Goal: Task Accomplishment & Management: Manage account settings

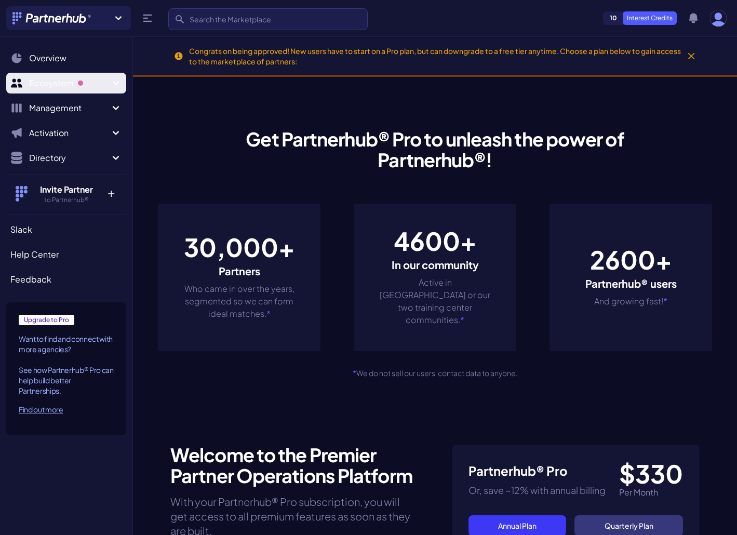
click at [92, 86] on span "Ecosystem" at bounding box center [69, 83] width 81 height 12
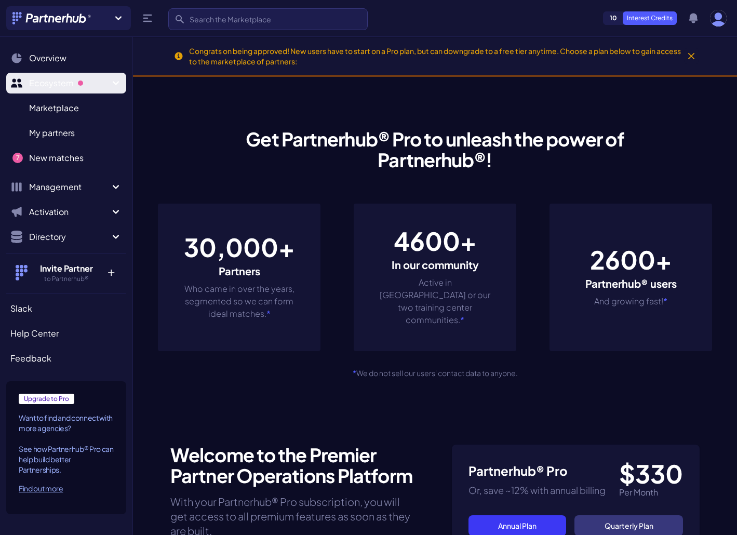
click at [92, 86] on span "Ecosystem" at bounding box center [69, 83] width 81 height 12
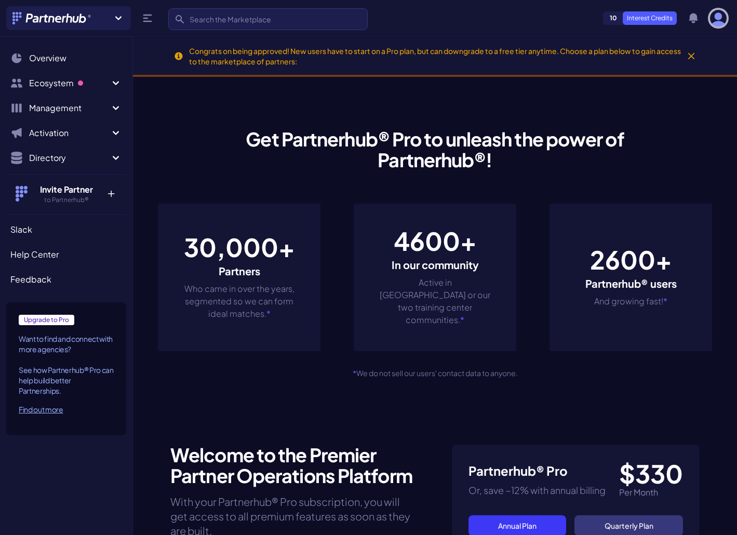
click at [720, 20] on img "button" at bounding box center [718, 18] width 17 height 17
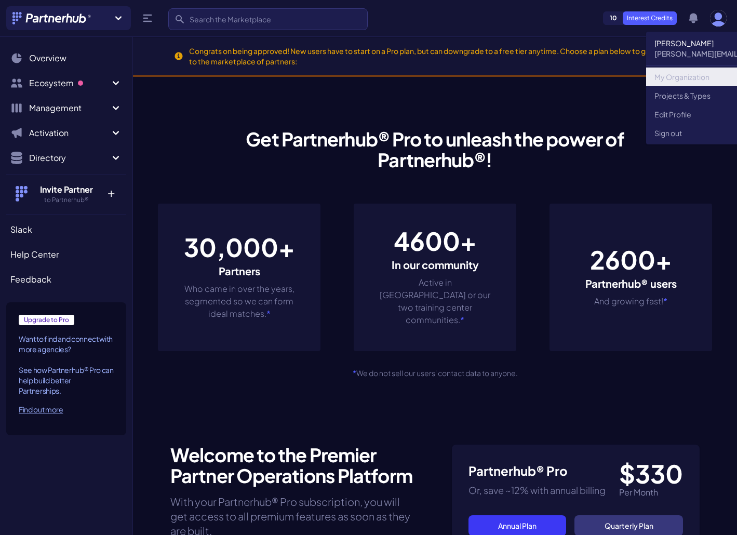
click at [703, 82] on link "My Organization" at bounding box center [746, 77] width 200 height 19
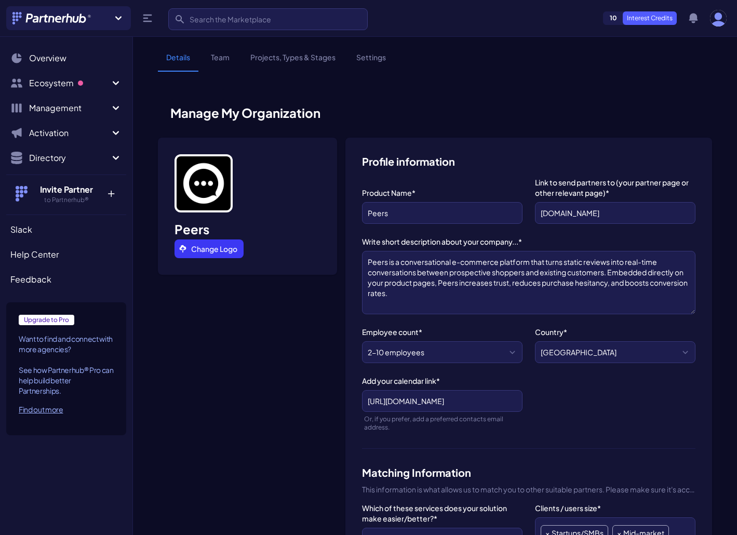
click at [374, 63] on link "Settings" at bounding box center [371, 62] width 46 height 20
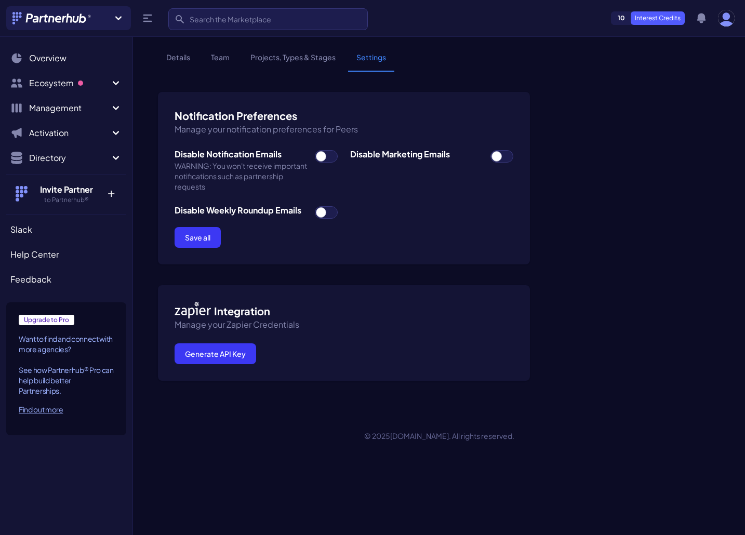
click at [300, 58] on link "Projects, Types & Stages" at bounding box center [293, 62] width 102 height 20
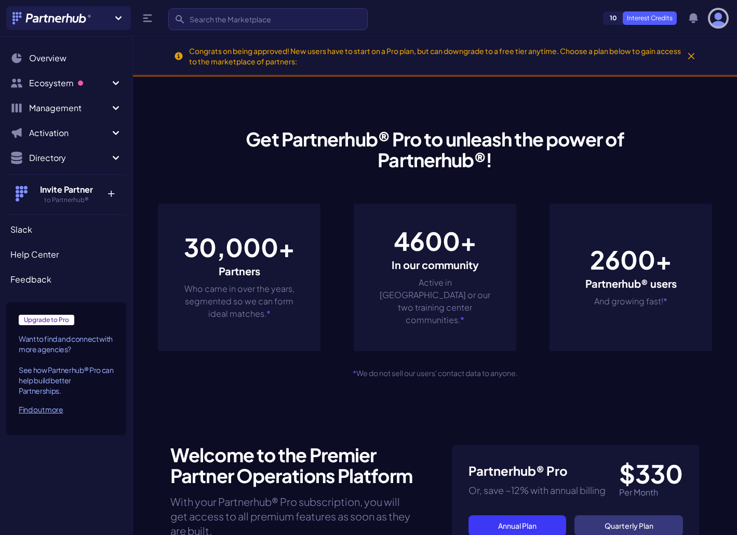
click at [722, 19] on img "button" at bounding box center [718, 18] width 17 height 17
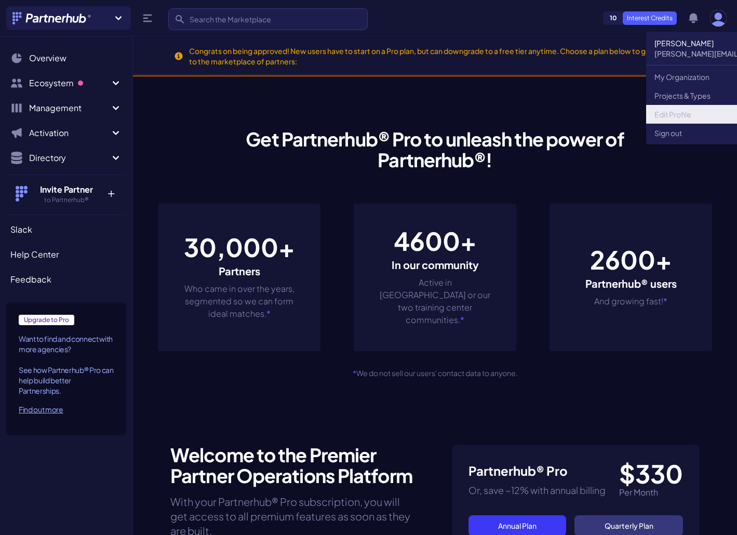
click at [689, 118] on link "Edit Profile" at bounding box center [746, 114] width 200 height 19
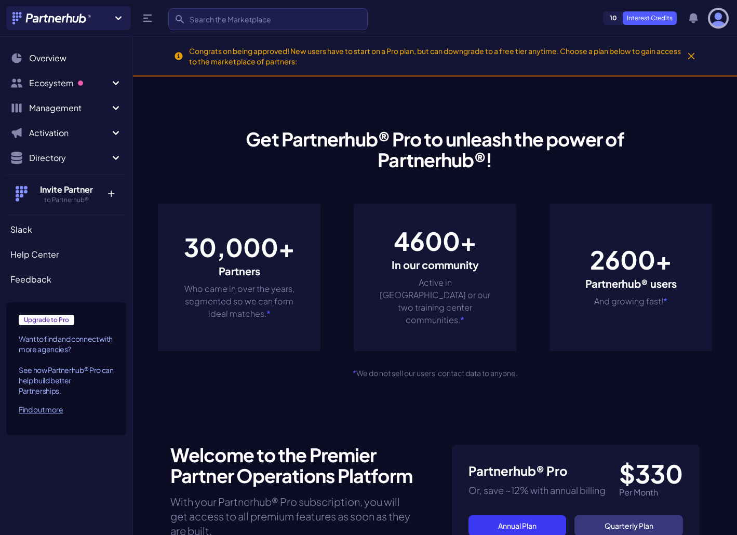
click at [717, 26] on img "button" at bounding box center [718, 18] width 17 height 17
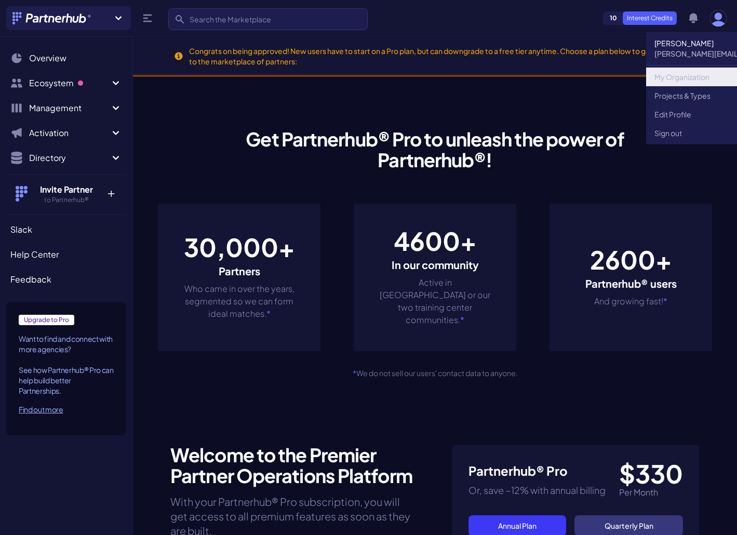
click at [682, 77] on link "My Organization" at bounding box center [746, 77] width 200 height 19
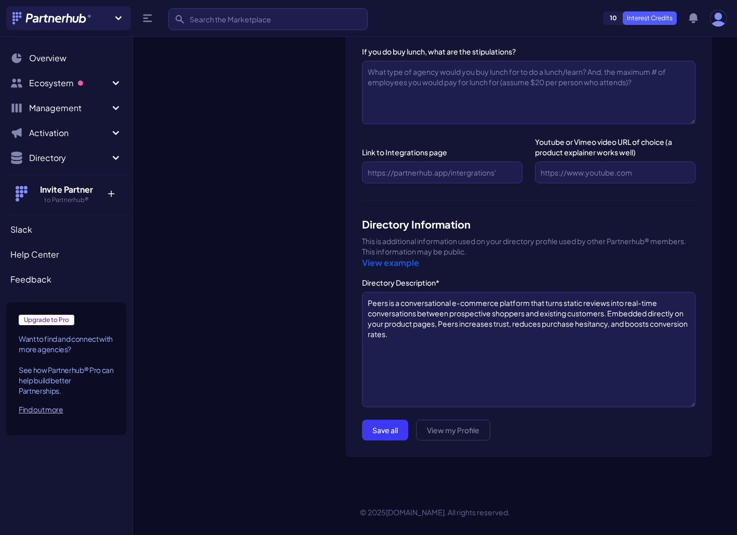
scroll to position [1233, 0]
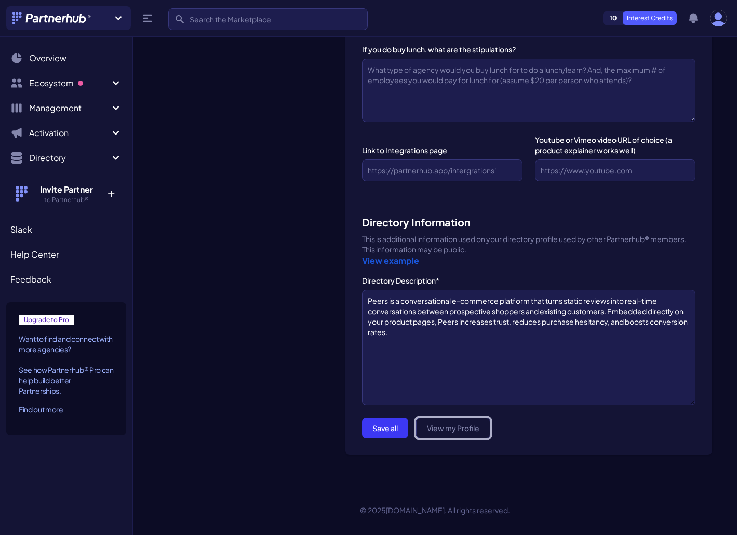
click at [457, 427] on link "View my Profile" at bounding box center [453, 428] width 74 height 21
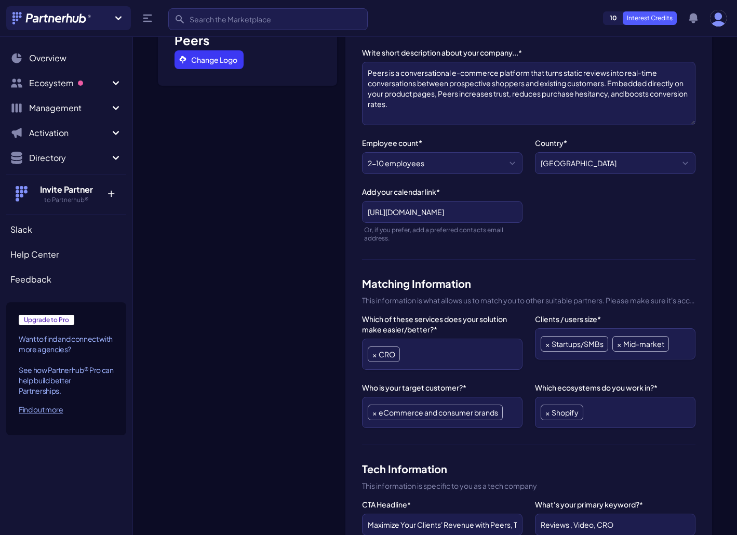
scroll to position [0, 0]
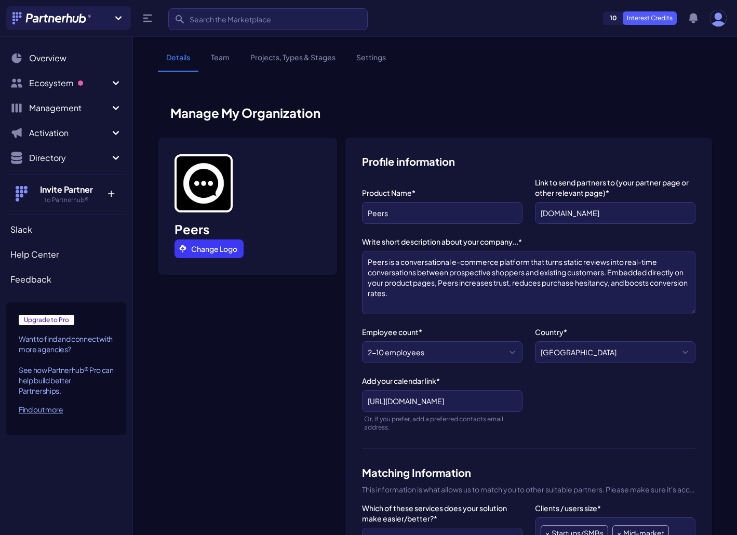
click at [220, 56] on link "Team" at bounding box center [220, 62] width 35 height 20
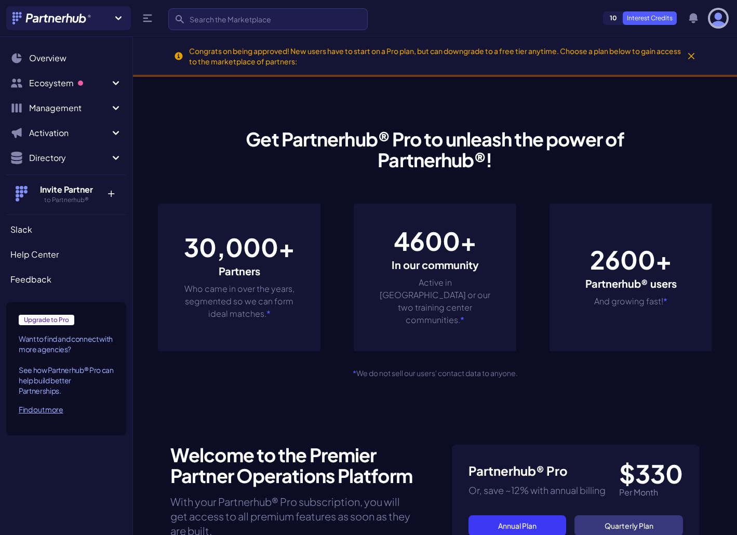
click at [720, 25] on img "button" at bounding box center [718, 18] width 17 height 17
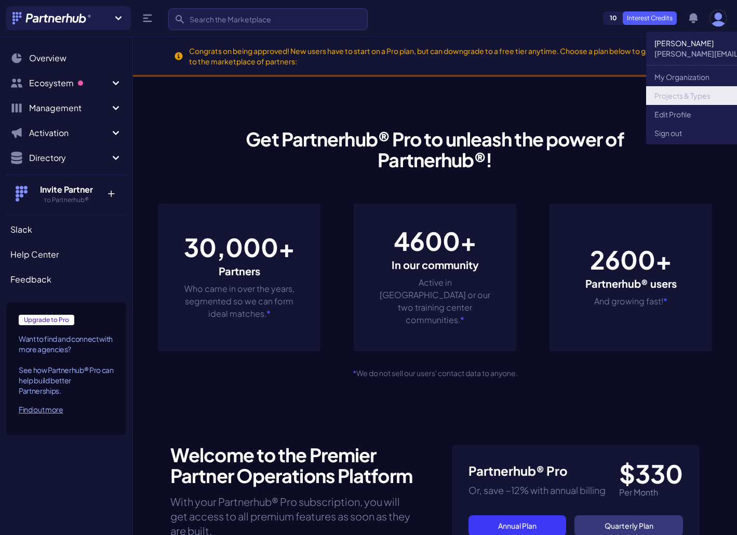
click at [685, 99] on link "Projects & Types" at bounding box center [746, 95] width 200 height 19
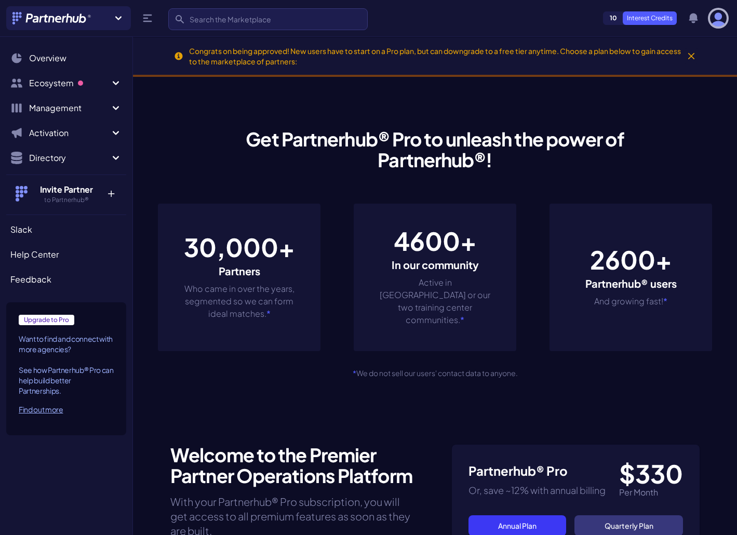
click at [720, 21] on img "button" at bounding box center [718, 18] width 17 height 17
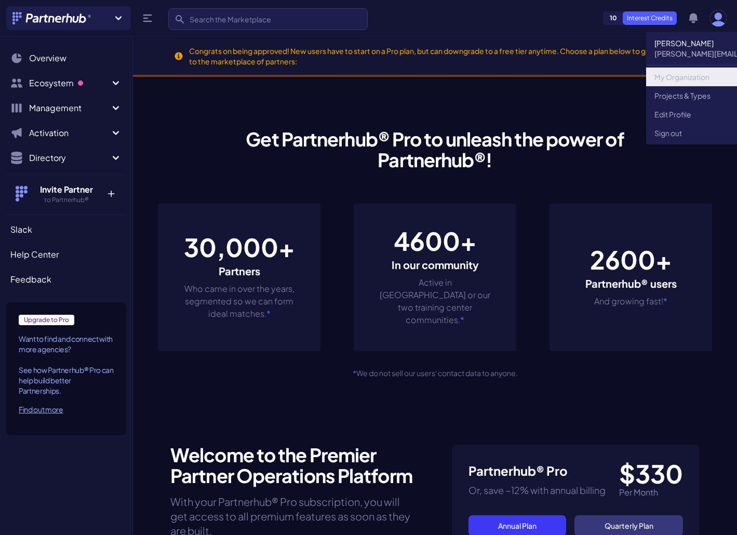
click at [689, 77] on link "My Organization" at bounding box center [746, 77] width 200 height 19
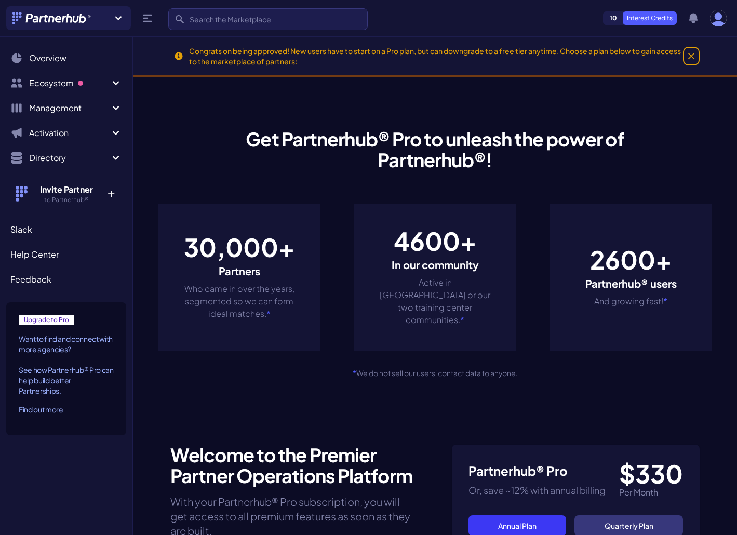
click at [689, 57] on icon "Close" at bounding box center [691, 56] width 6 height 6
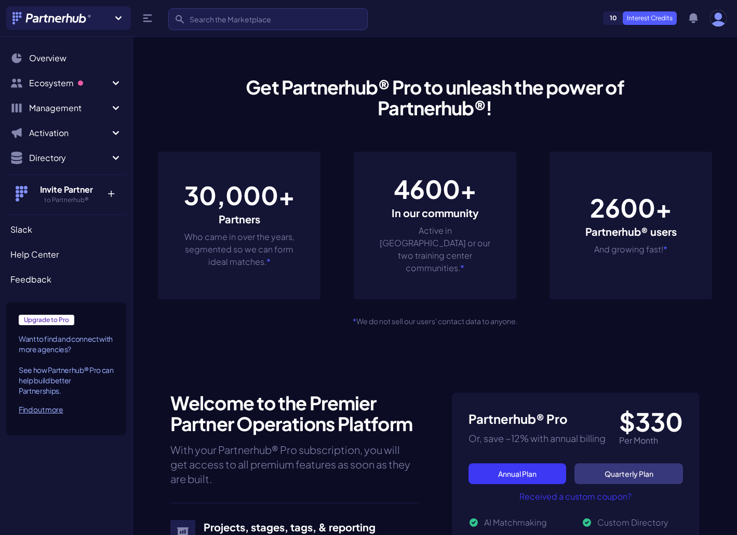
click at [729, 10] on div "Join a new Hub? Create your own Hub › Search Search 10 Interest Credits View no…" at bounding box center [368, 18] width 737 height 36
click at [121, 23] on icon at bounding box center [118, 18] width 12 height 12
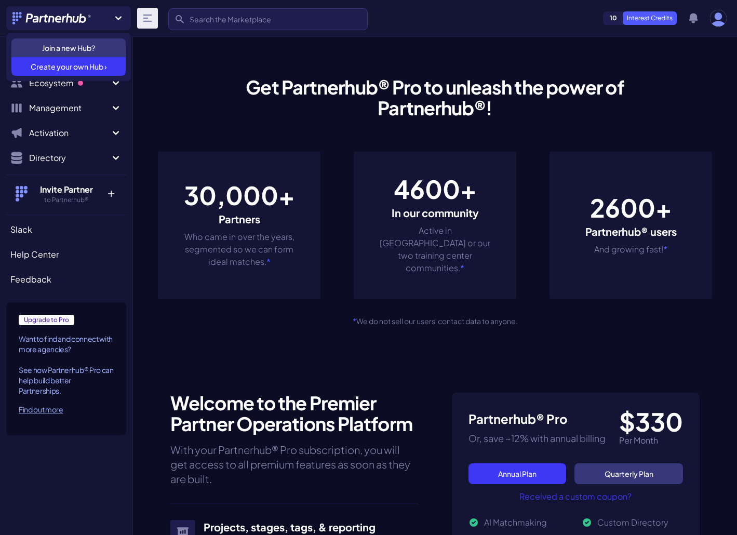
click at [146, 22] on icon at bounding box center [147, 18] width 12 height 12
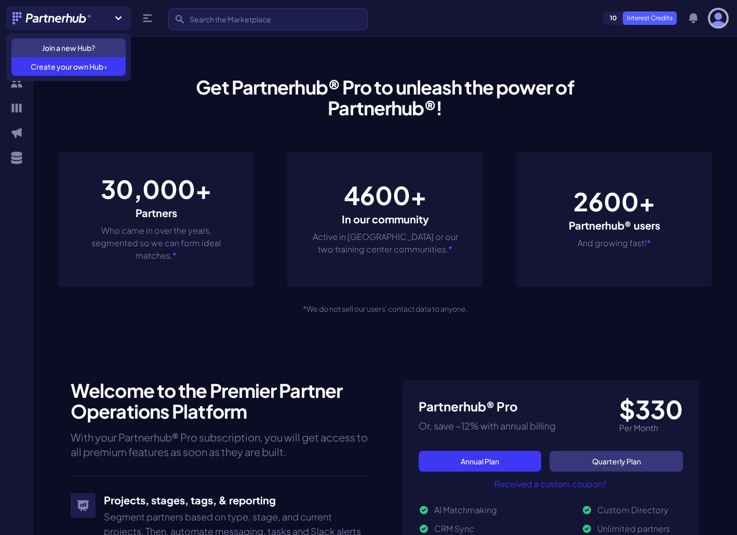
click at [713, 20] on img "button" at bounding box center [718, 18] width 17 height 17
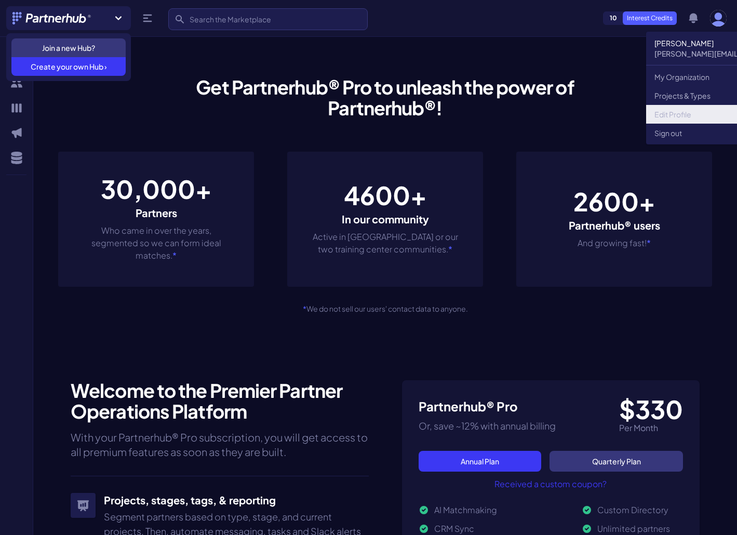
click at [683, 114] on link "Edit Profile" at bounding box center [746, 114] width 200 height 19
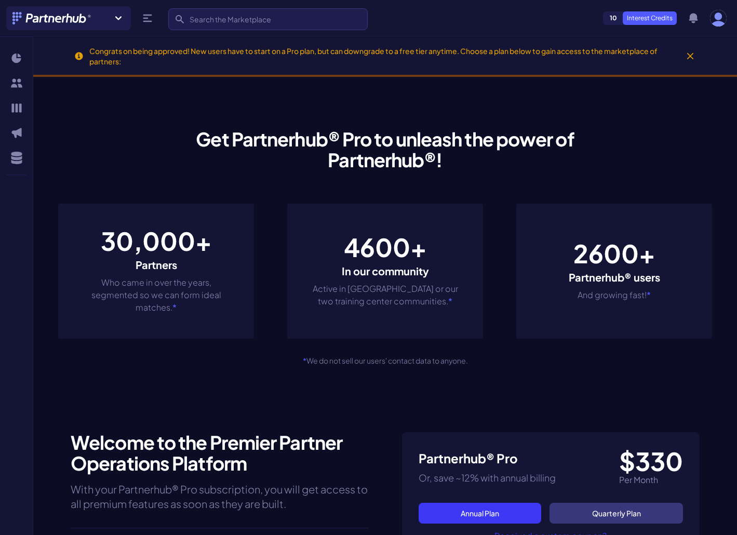
click at [723, 26] on div "Open user menu" at bounding box center [718, 18] width 17 height 17
click at [717, 23] on img "button" at bounding box center [718, 18] width 17 height 17
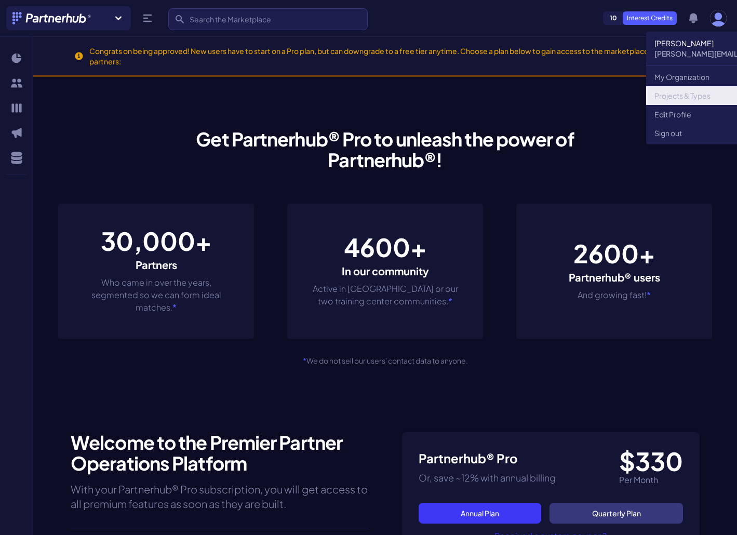
click at [694, 99] on link "Projects & Types" at bounding box center [746, 95] width 200 height 19
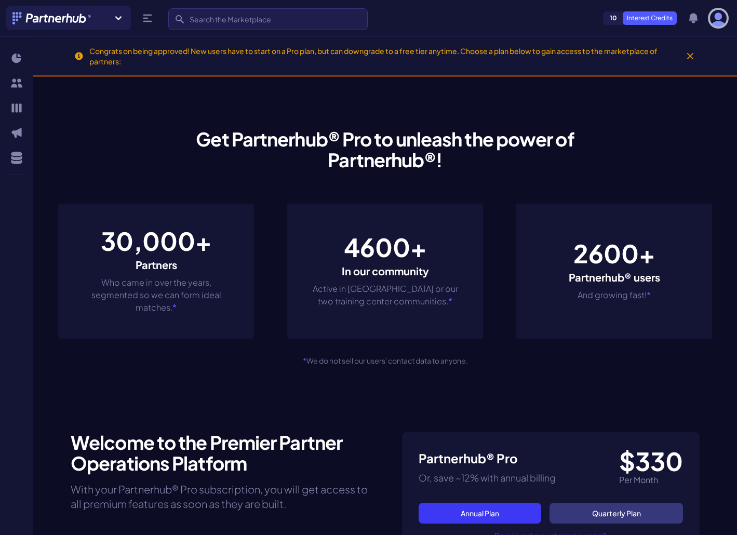
click at [718, 20] on img "button" at bounding box center [718, 18] width 17 height 17
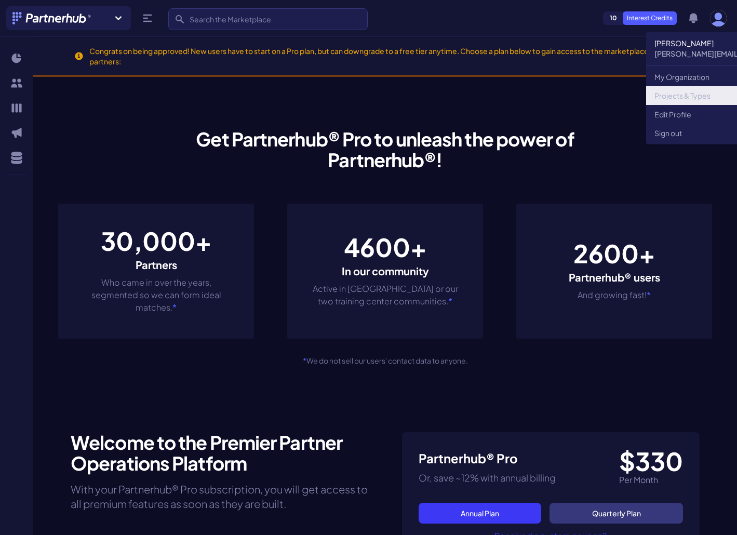
click at [698, 93] on link "Projects & Types" at bounding box center [746, 95] width 200 height 19
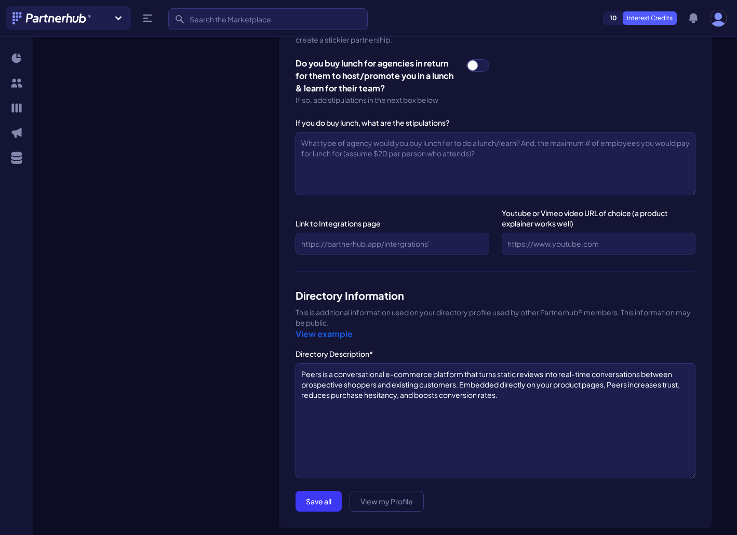
scroll to position [1171, 0]
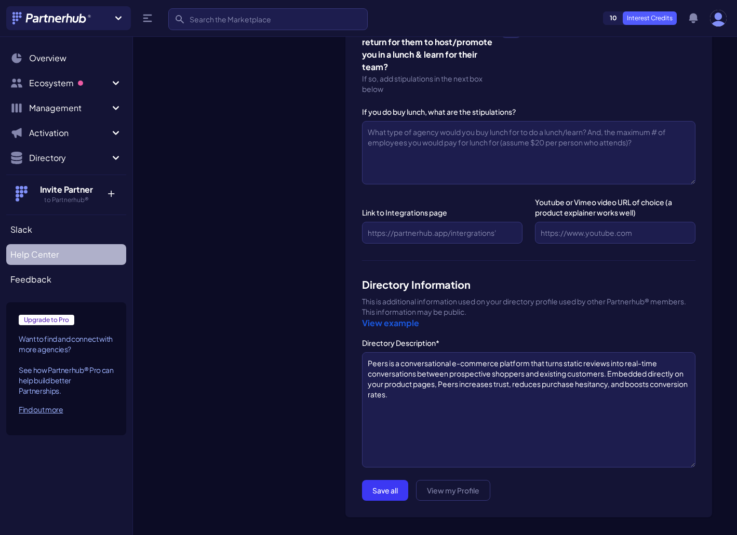
click at [48, 259] on span "Help Center" at bounding box center [34, 254] width 48 height 12
